Goal: Information Seeking & Learning: Learn about a topic

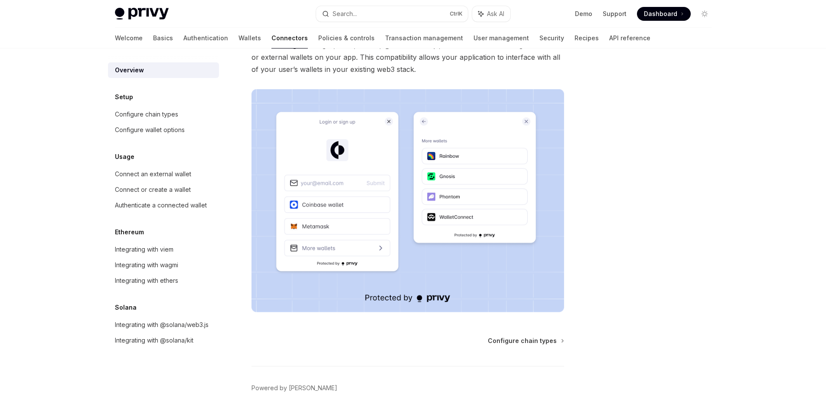
scroll to position [114, 0]
click at [168, 118] on div "Configure chain types" at bounding box center [146, 114] width 63 height 10
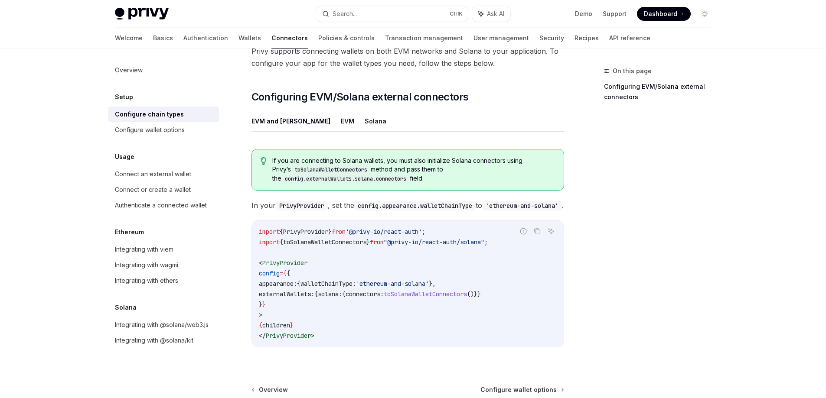
scroll to position [87, 0]
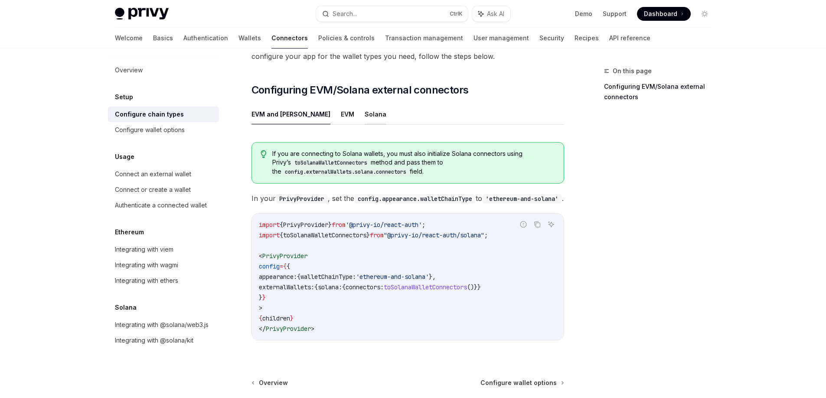
click at [365, 104] on button "Solana" at bounding box center [376, 114] width 22 height 20
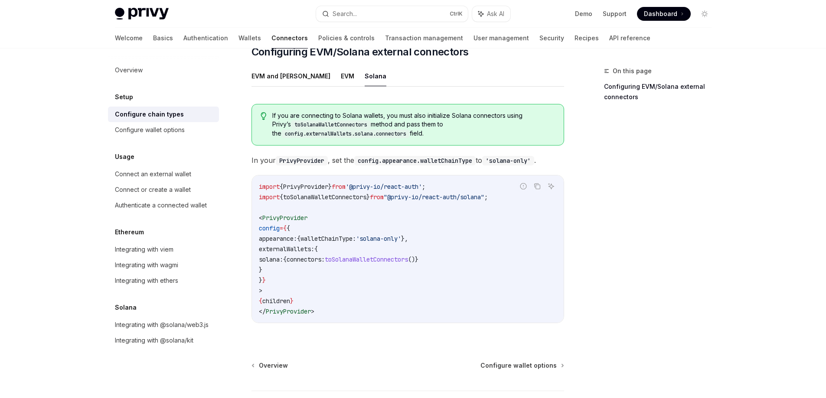
scroll to position [173, 0]
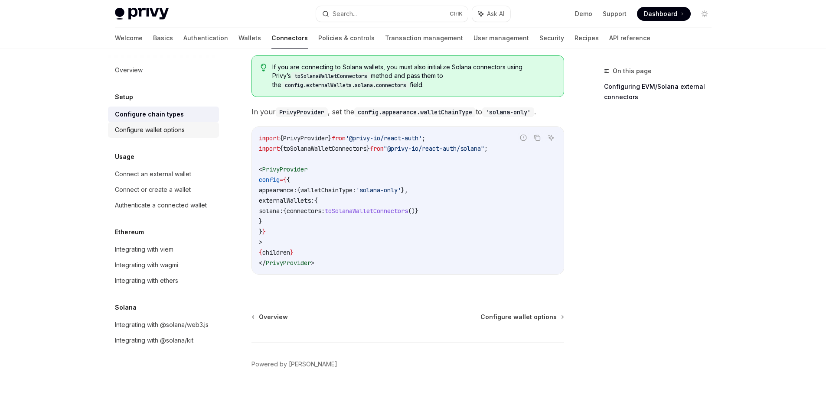
click at [179, 128] on div "Configure wallet options" at bounding box center [150, 130] width 70 height 10
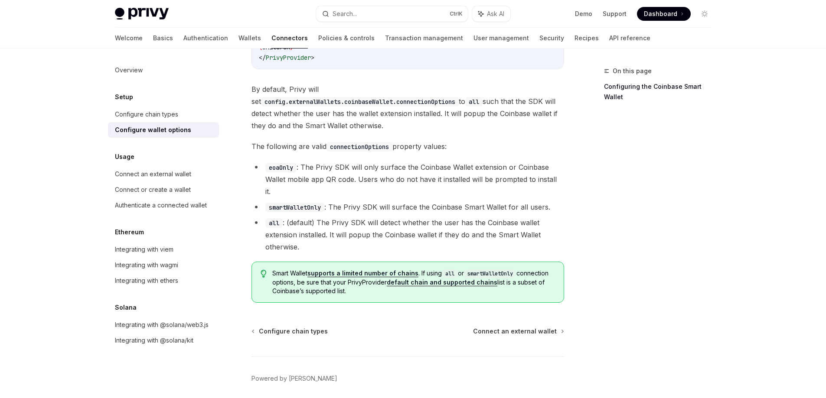
scroll to position [1230, 0]
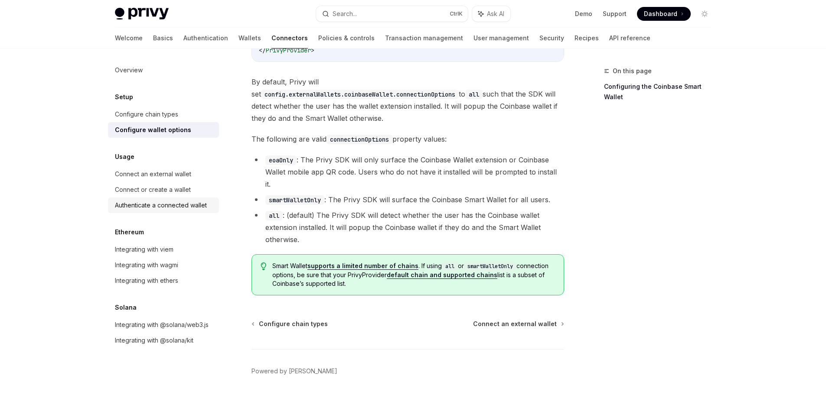
click at [186, 205] on div "Authenticate a connected wallet" at bounding box center [161, 205] width 92 height 10
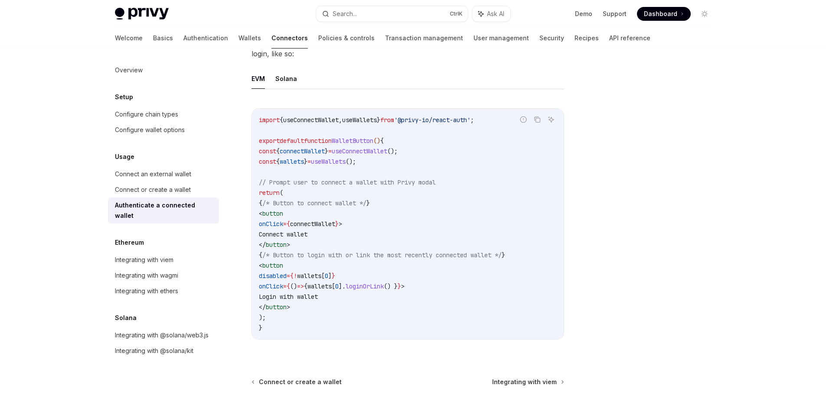
scroll to position [477, 0]
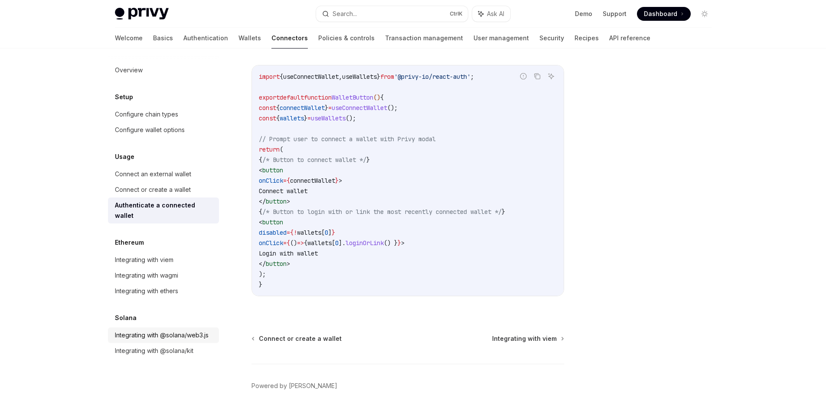
click at [180, 330] on div "Integrating with @solana/web3.js" at bounding box center [162, 335] width 94 height 10
type textarea "*"
